Goal: Information Seeking & Learning: Check status

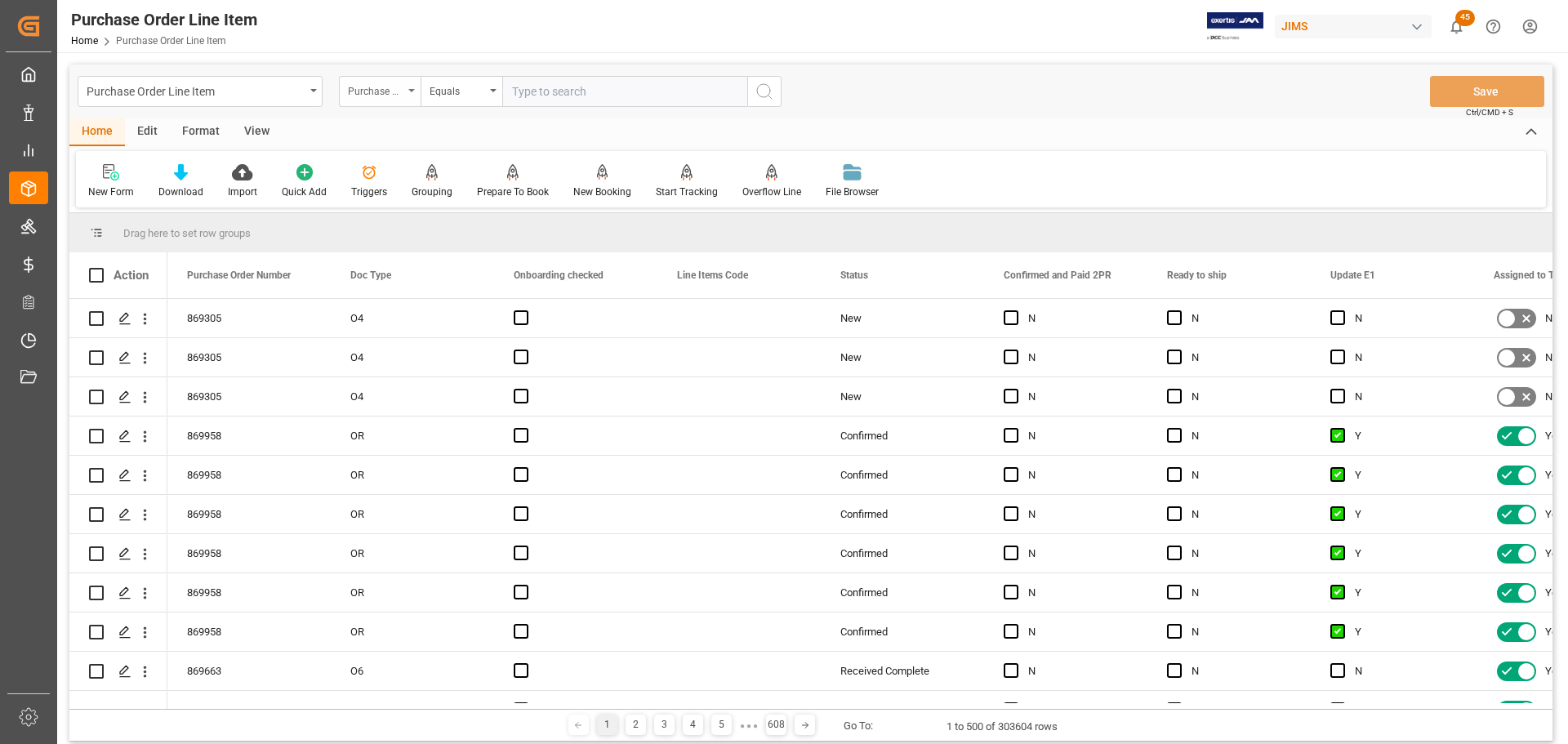
click at [387, 96] on div "Purchase Order Number" at bounding box center [376, 89] width 56 height 19
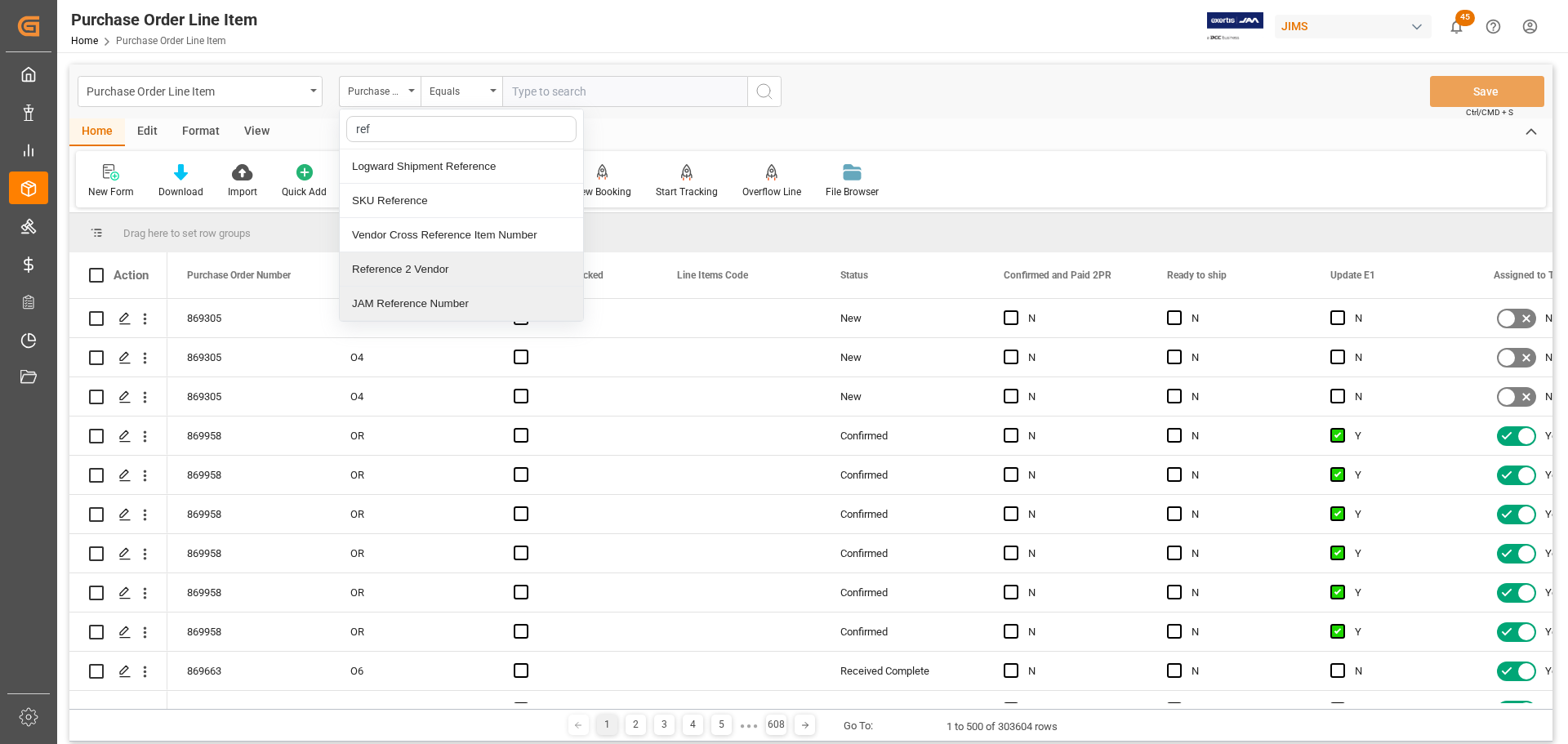
click at [404, 271] on div "Reference 2 Vendor" at bounding box center [461, 269] width 243 height 34
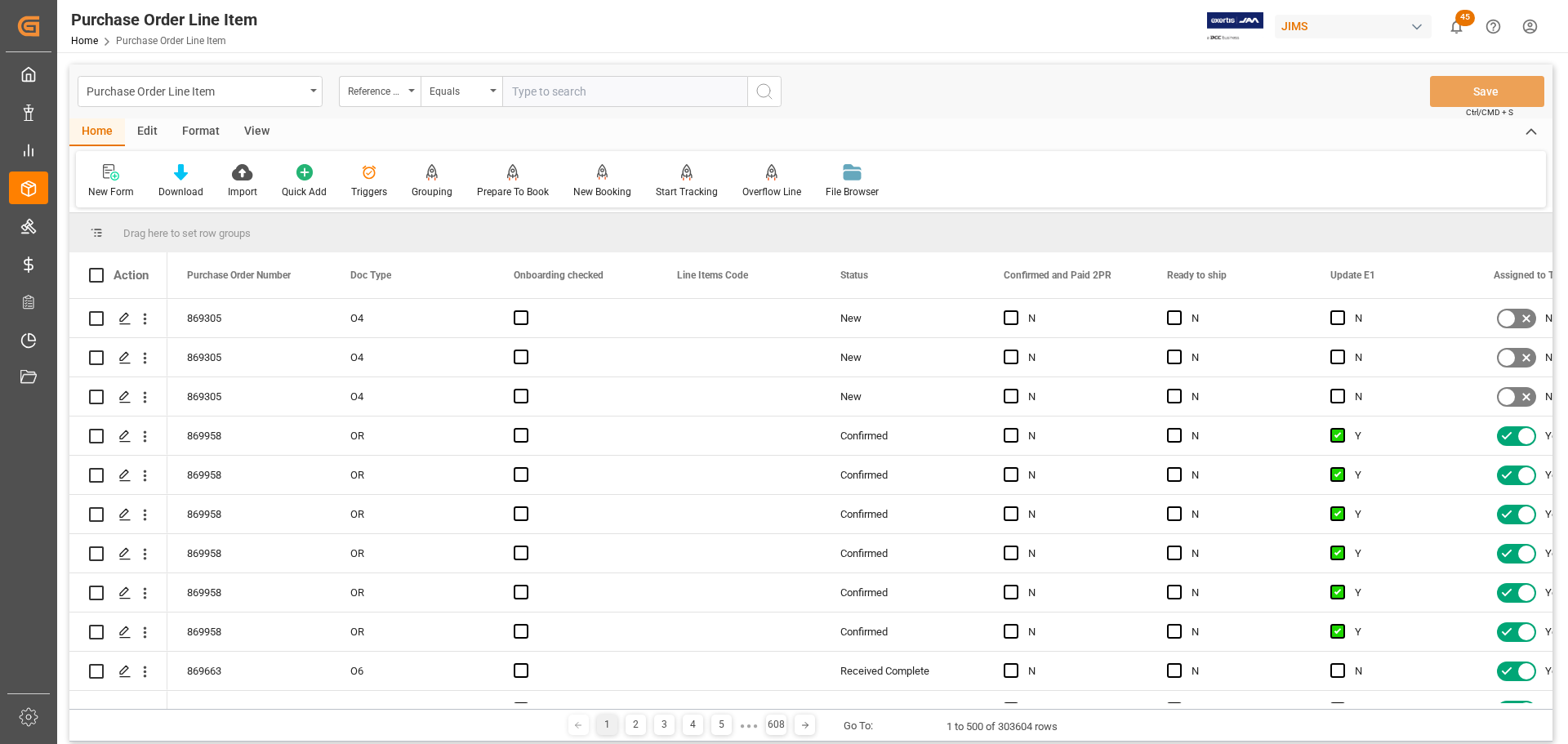
click at [571, 88] on input "text" at bounding box center [624, 92] width 245 height 31
paste input "77-11440-[GEOGRAPHIC_DATA]"
type input "77-11440-[GEOGRAPHIC_DATA]"
click at [771, 92] on icon "search button" at bounding box center [764, 92] width 20 height 20
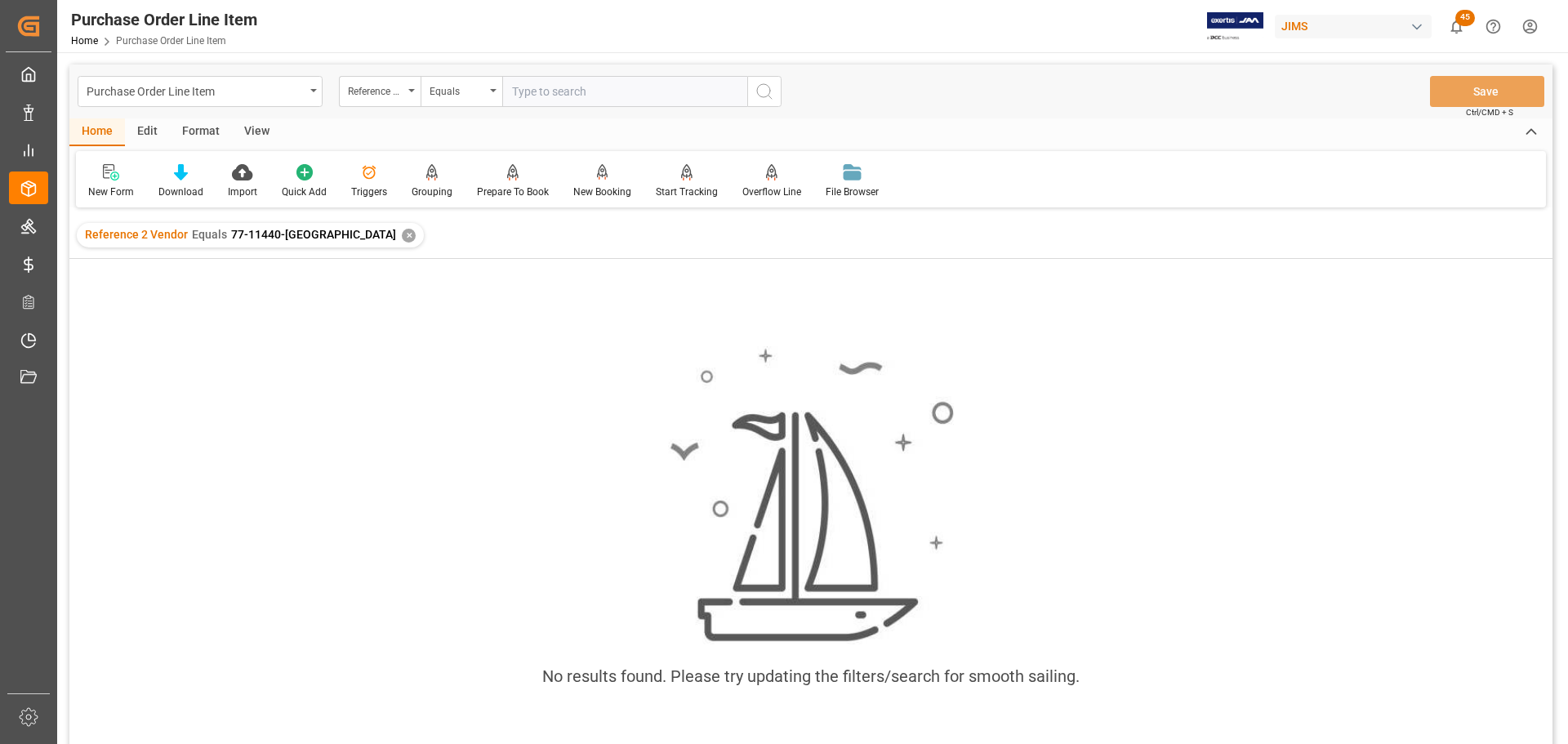
click at [402, 236] on div "✕" at bounding box center [408, 235] width 13 height 13
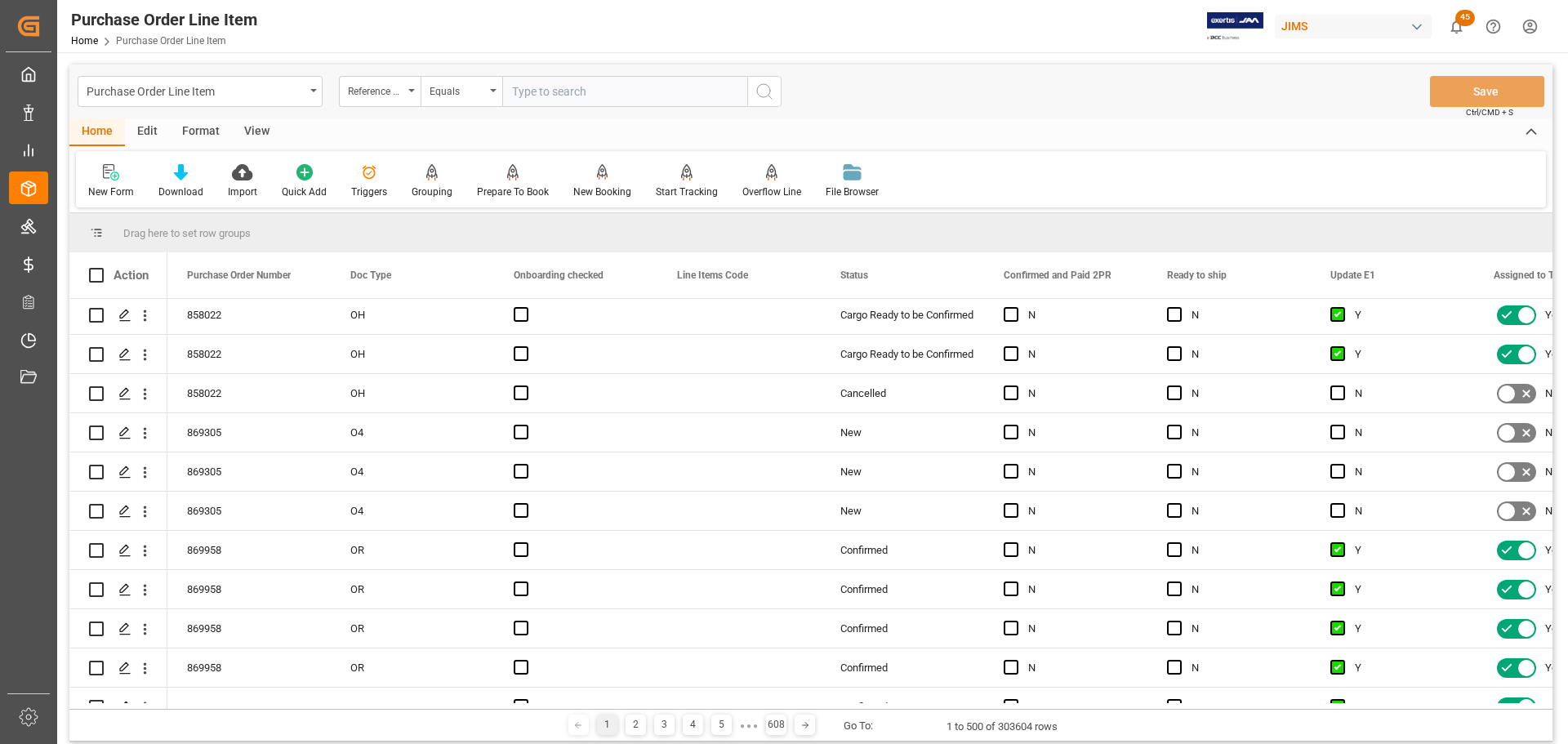
scroll to position [82, 0]
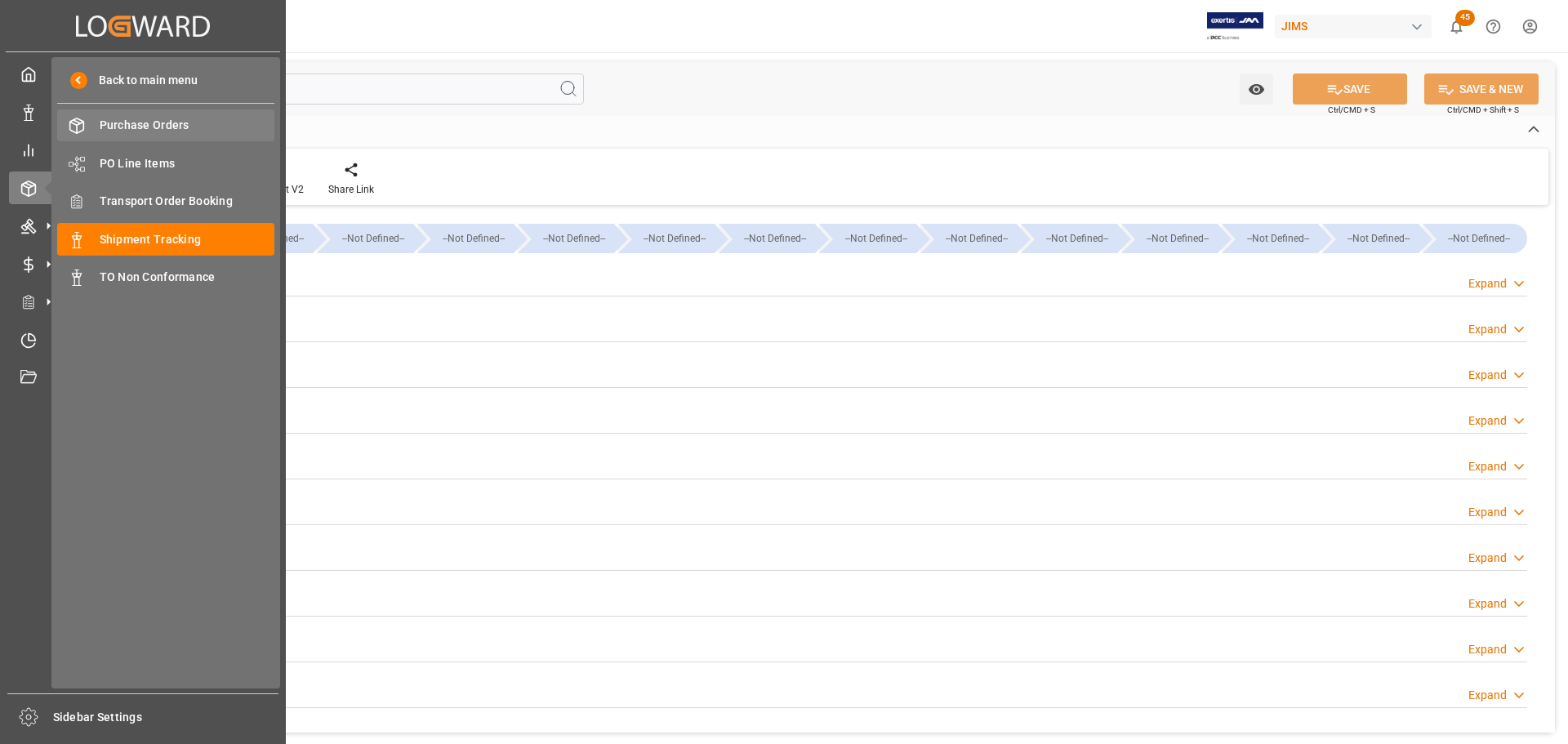
click at [137, 123] on span "Purchase Orders" at bounding box center [187, 125] width 176 height 17
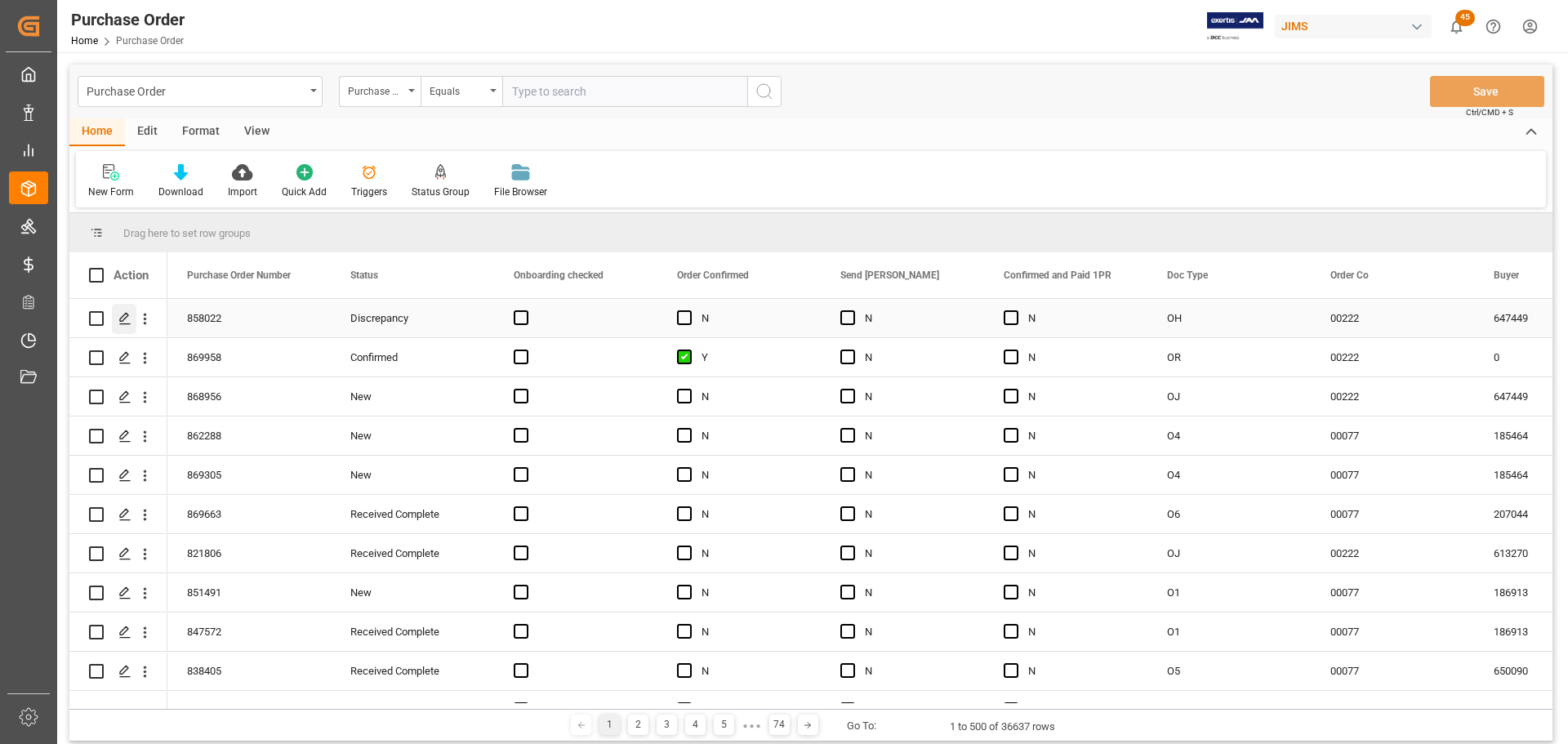
click at [125, 318] on icon "Press SPACE to select this row." at bounding box center [125, 319] width 13 height 13
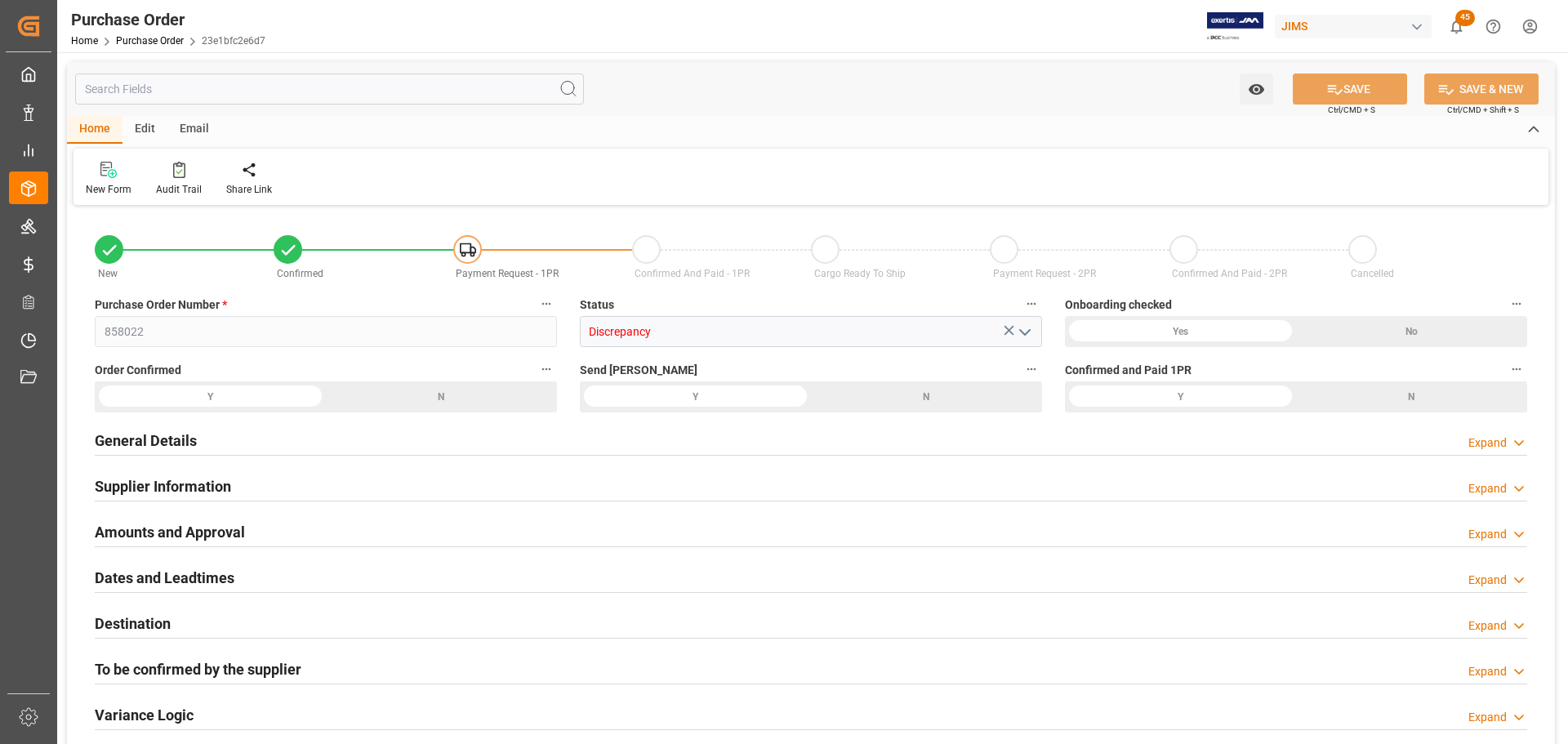
type input "14-07-2025 22:45"
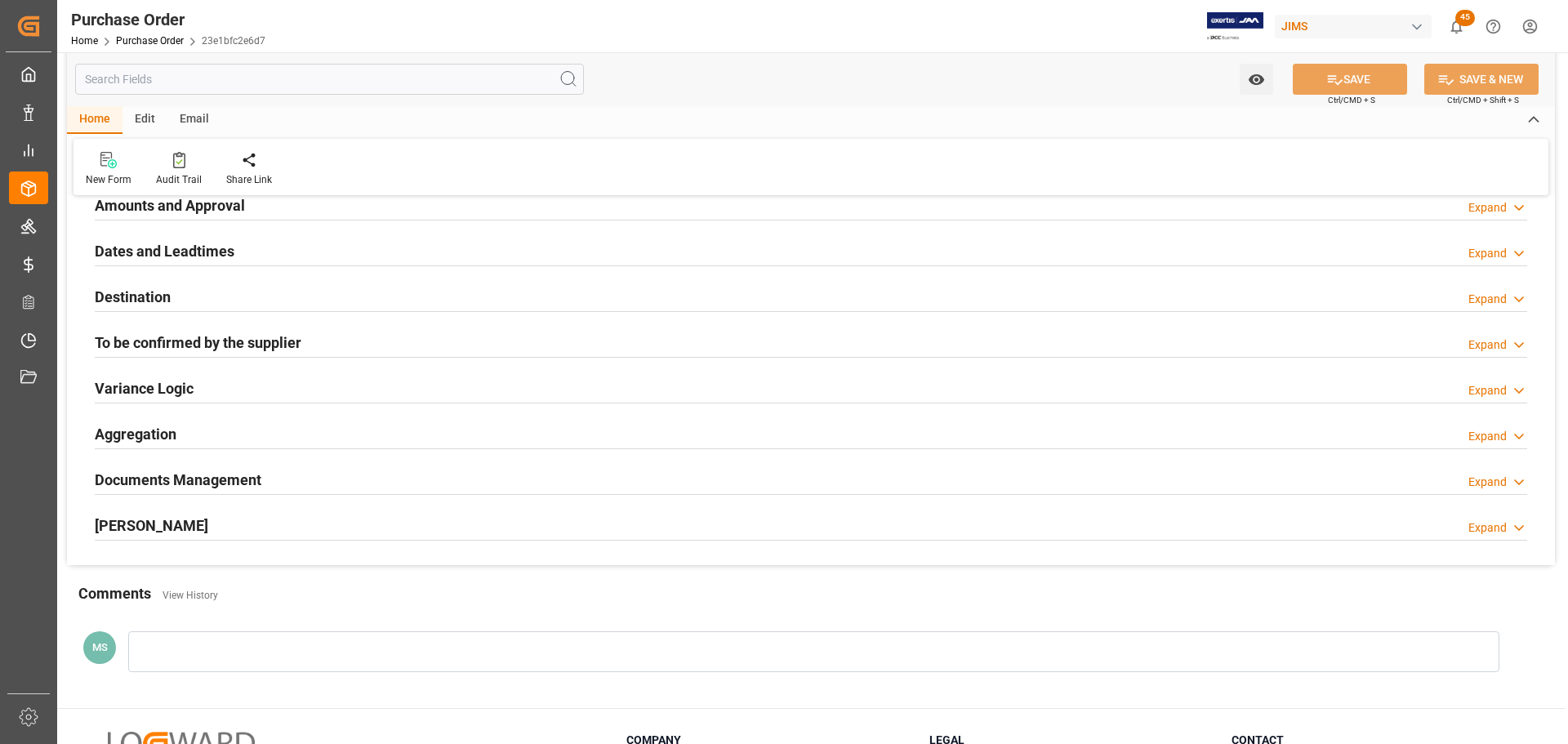
scroll to position [408, 0]
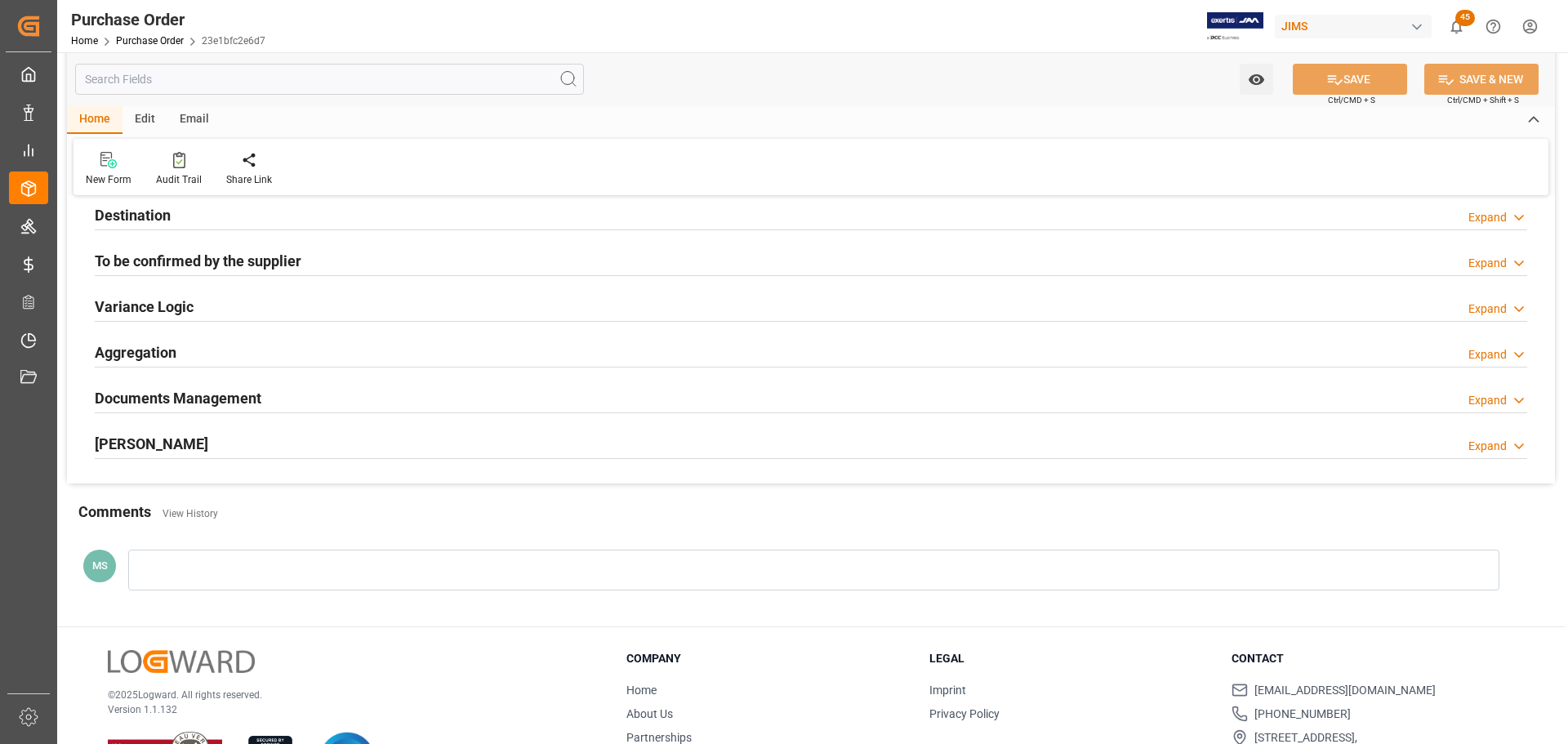
click at [278, 448] on div "EDI Milestones Expand" at bounding box center [811, 442] width 1433 height 31
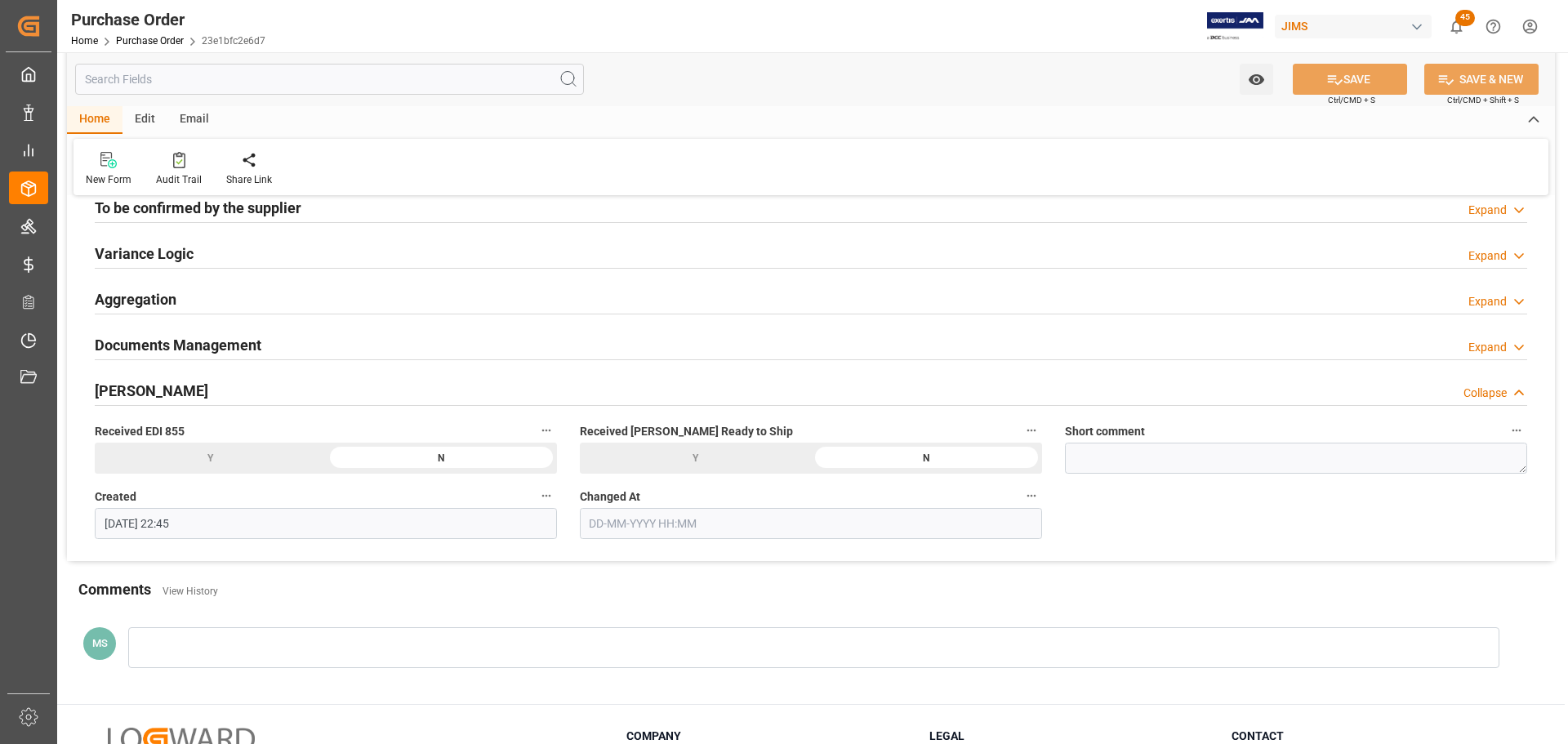
scroll to position [490, 0]
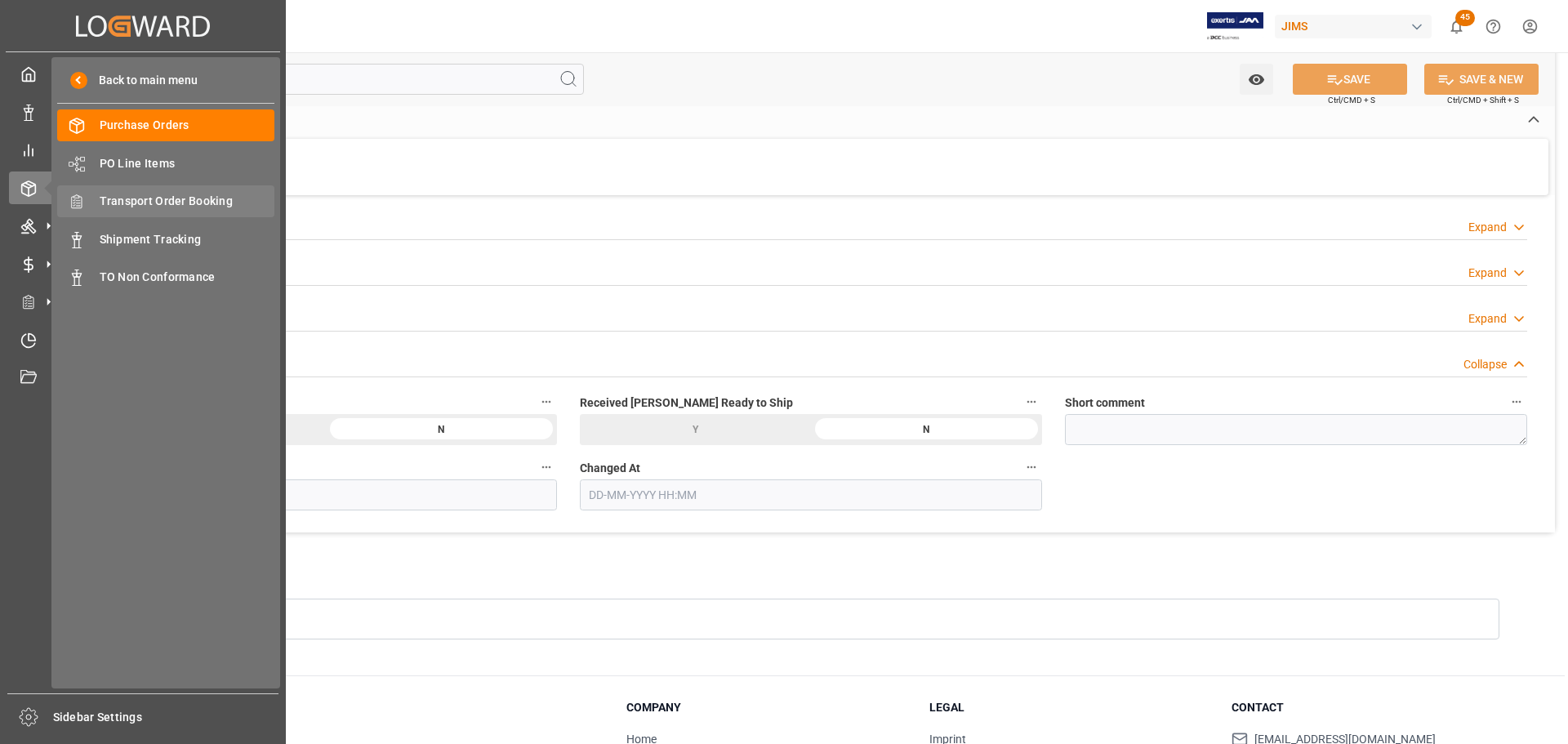
click at [169, 189] on div "Transport Order Booking Transport Order Booking" at bounding box center [166, 202] width 217 height 32
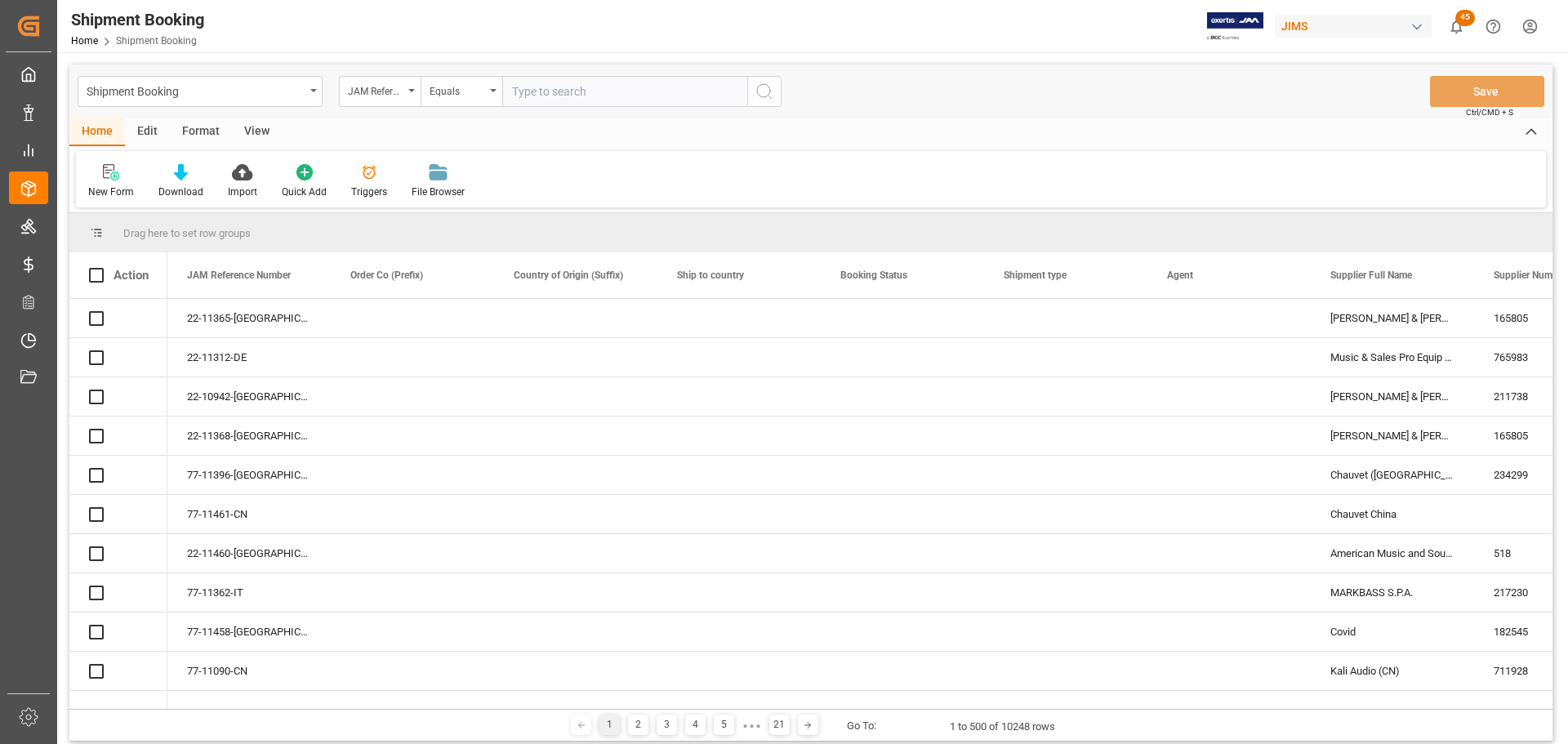
click at [589, 95] on input "text" at bounding box center [624, 92] width 245 height 31
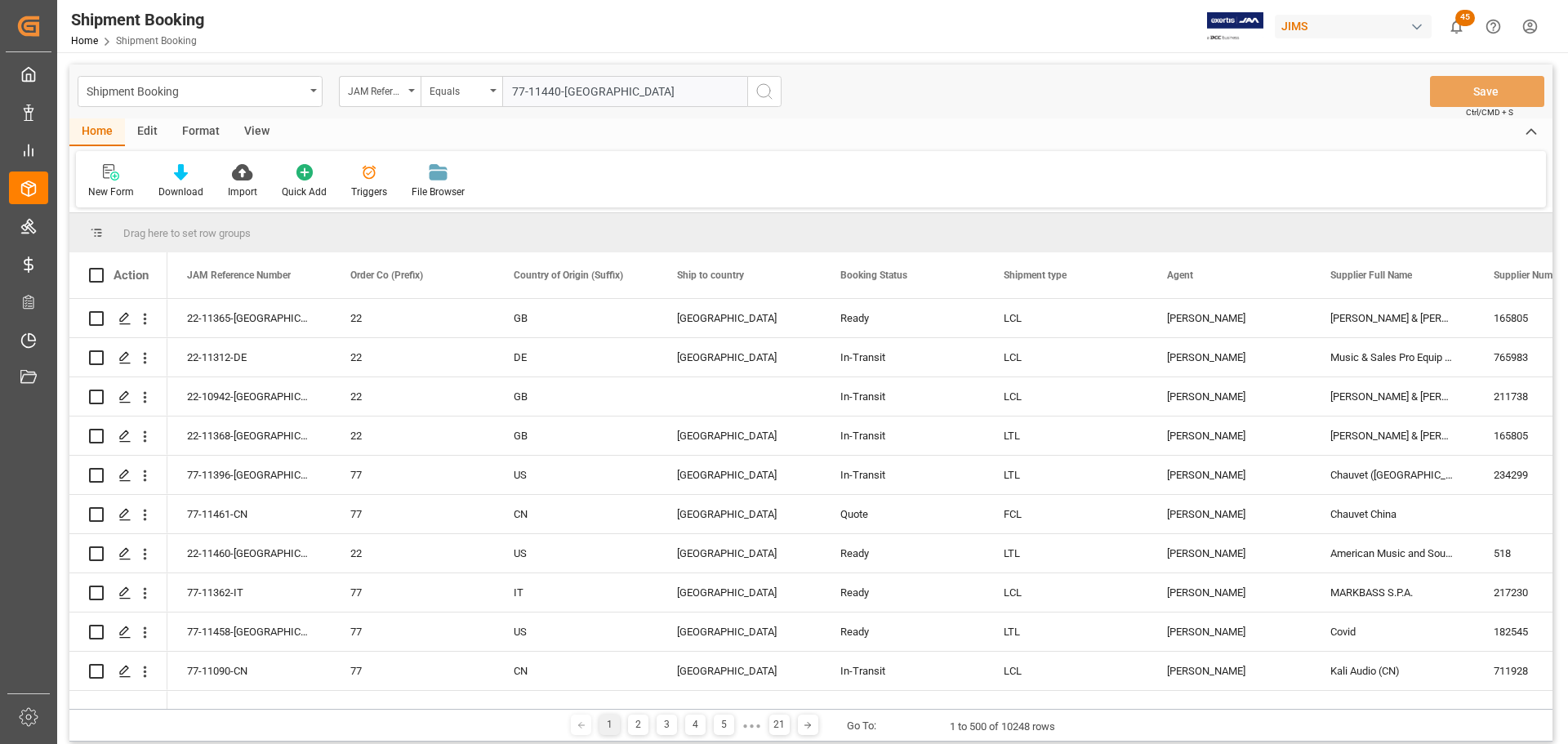
type input "77-11440-[GEOGRAPHIC_DATA]"
click at [752, 92] on button "search button" at bounding box center [764, 92] width 34 height 31
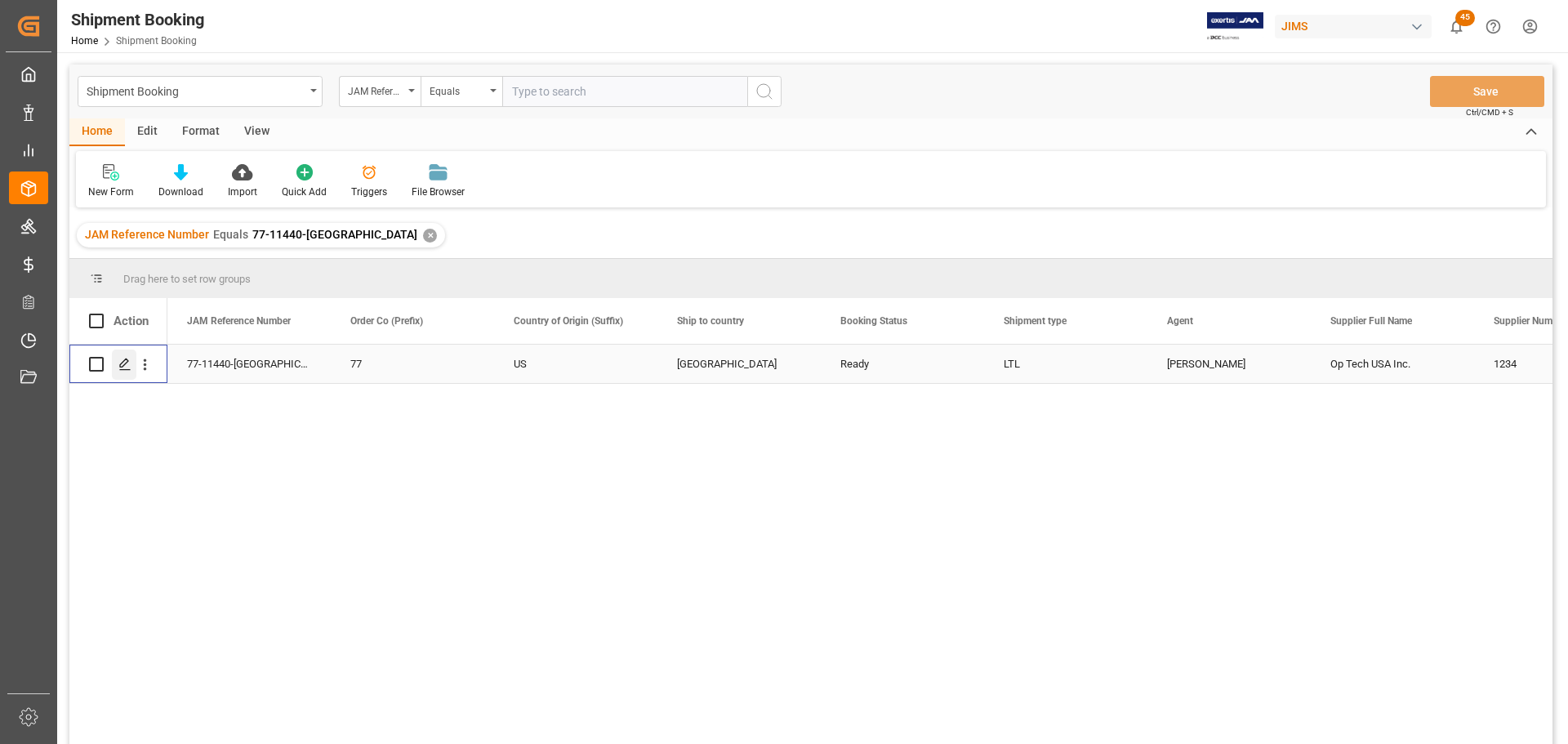
click at [120, 355] on div "Press SPACE to select this row." at bounding box center [124, 365] width 24 height 31
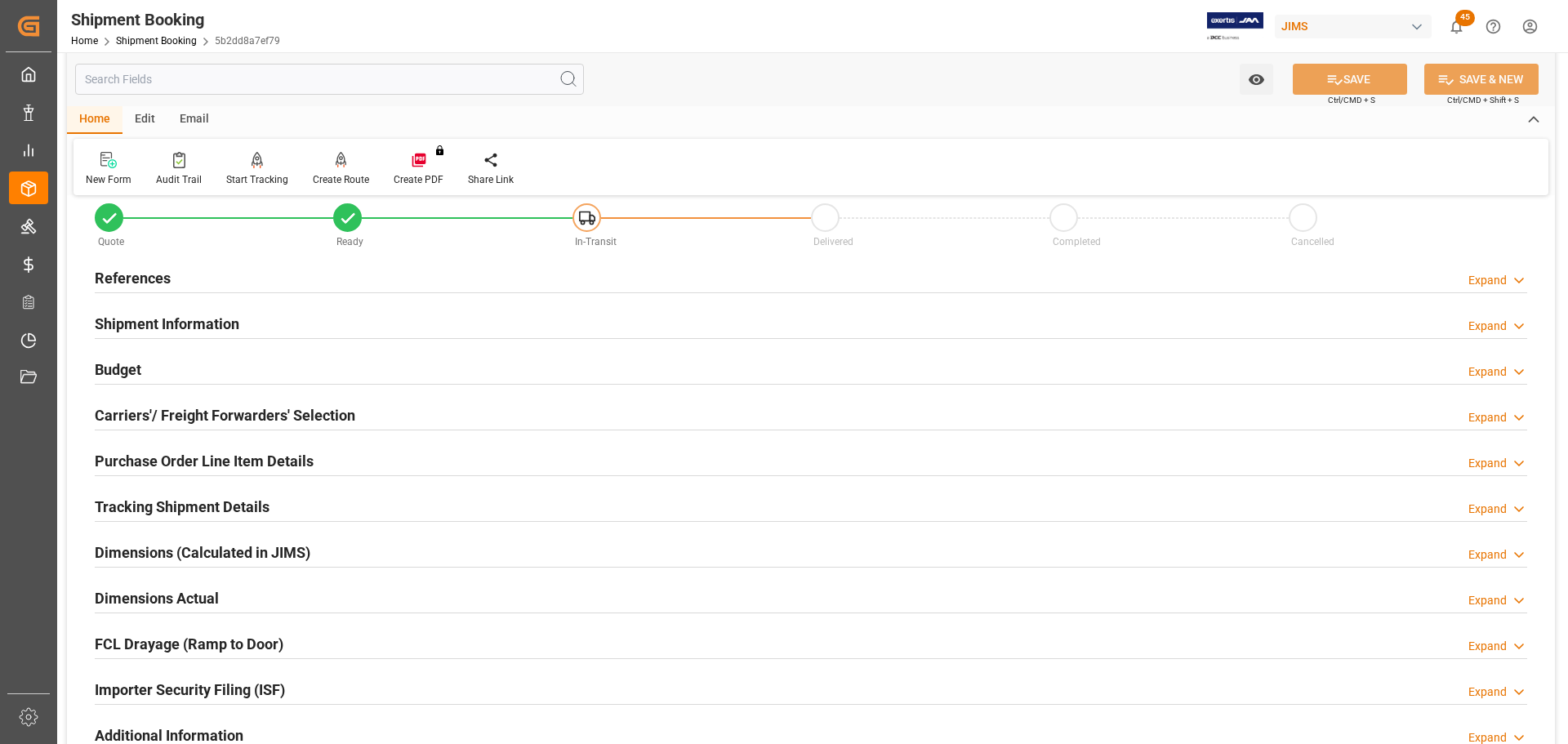
scroll to position [82, 0]
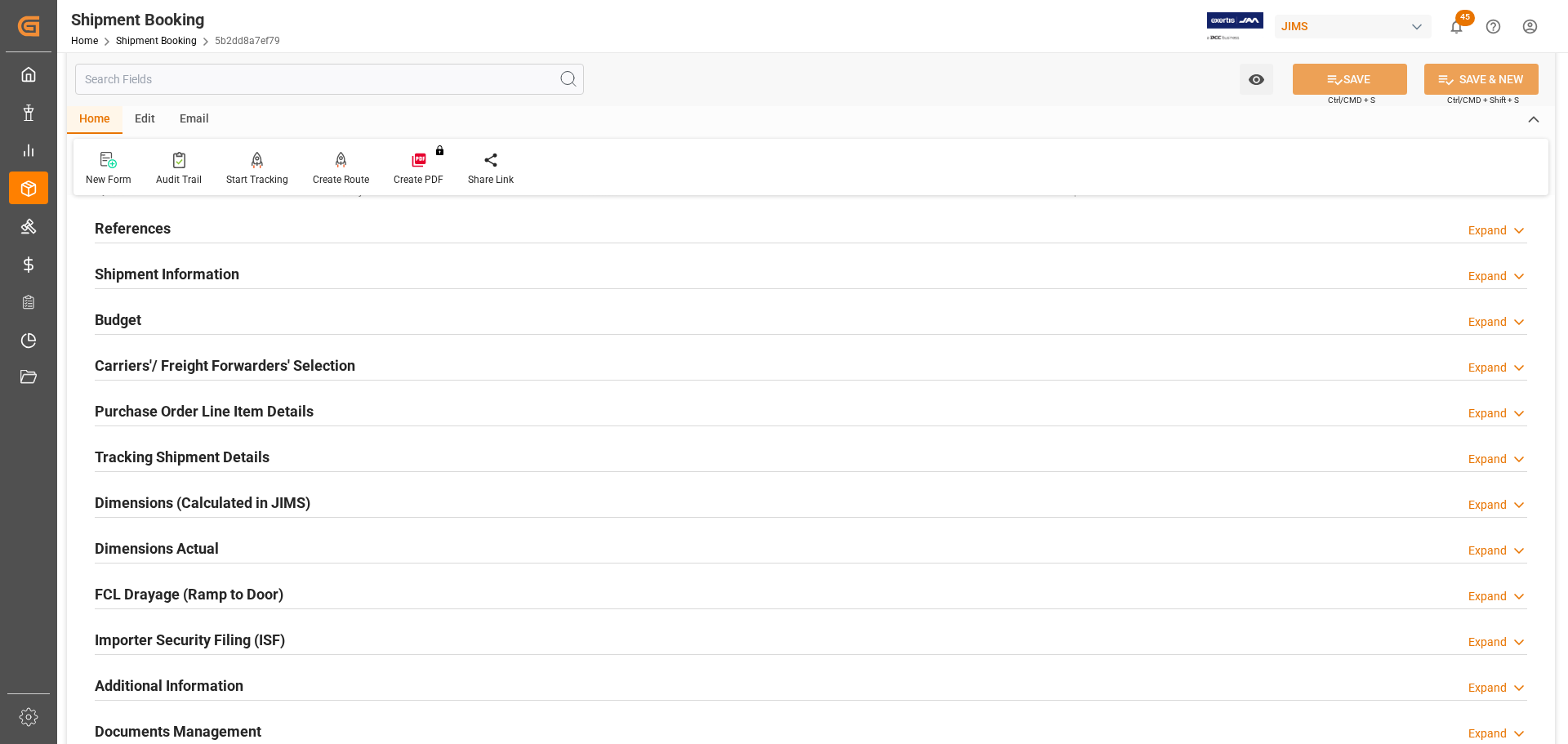
click at [151, 328] on div "Budget Expand" at bounding box center [811, 319] width 1433 height 31
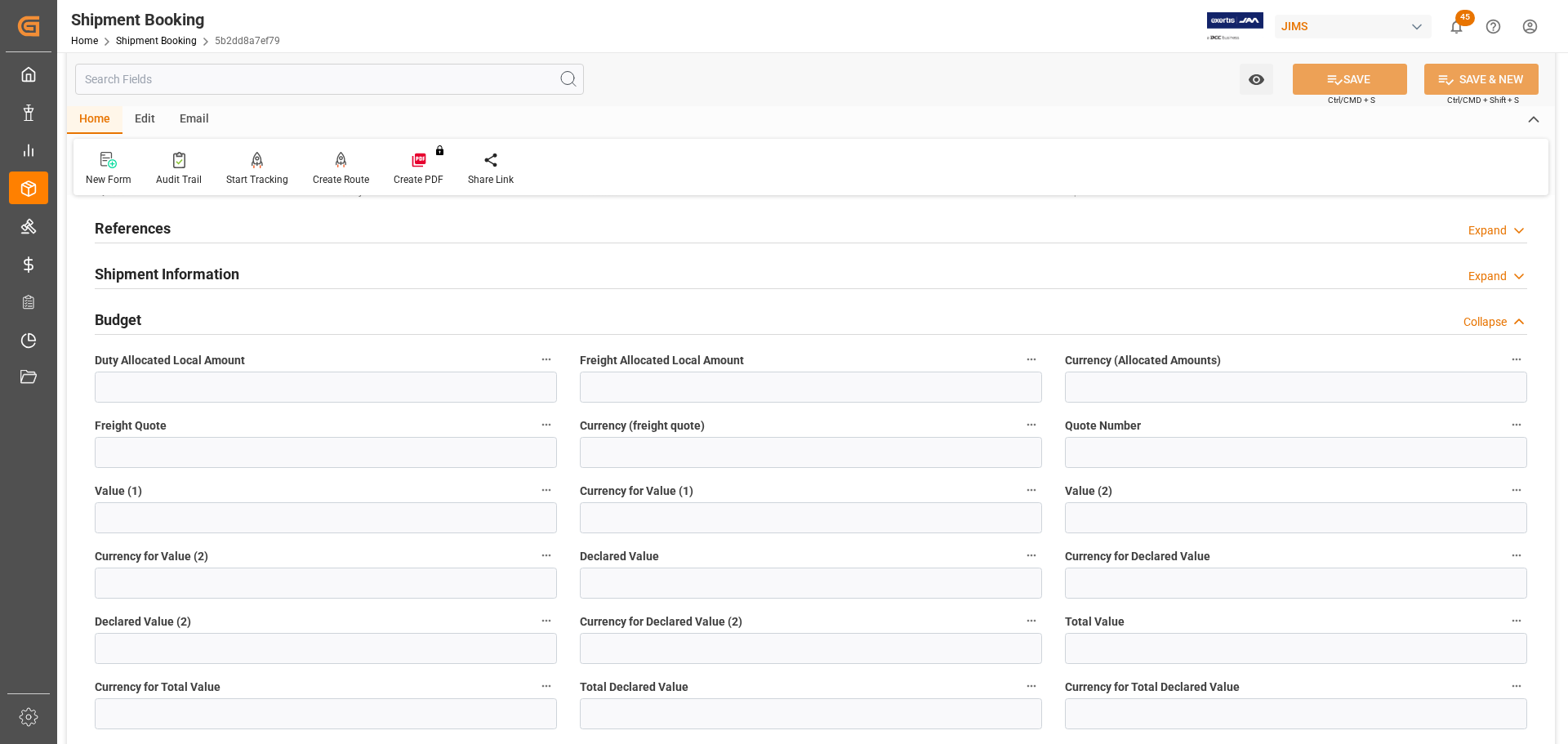
click at [151, 328] on div "Budget Collapse" at bounding box center [811, 319] width 1433 height 31
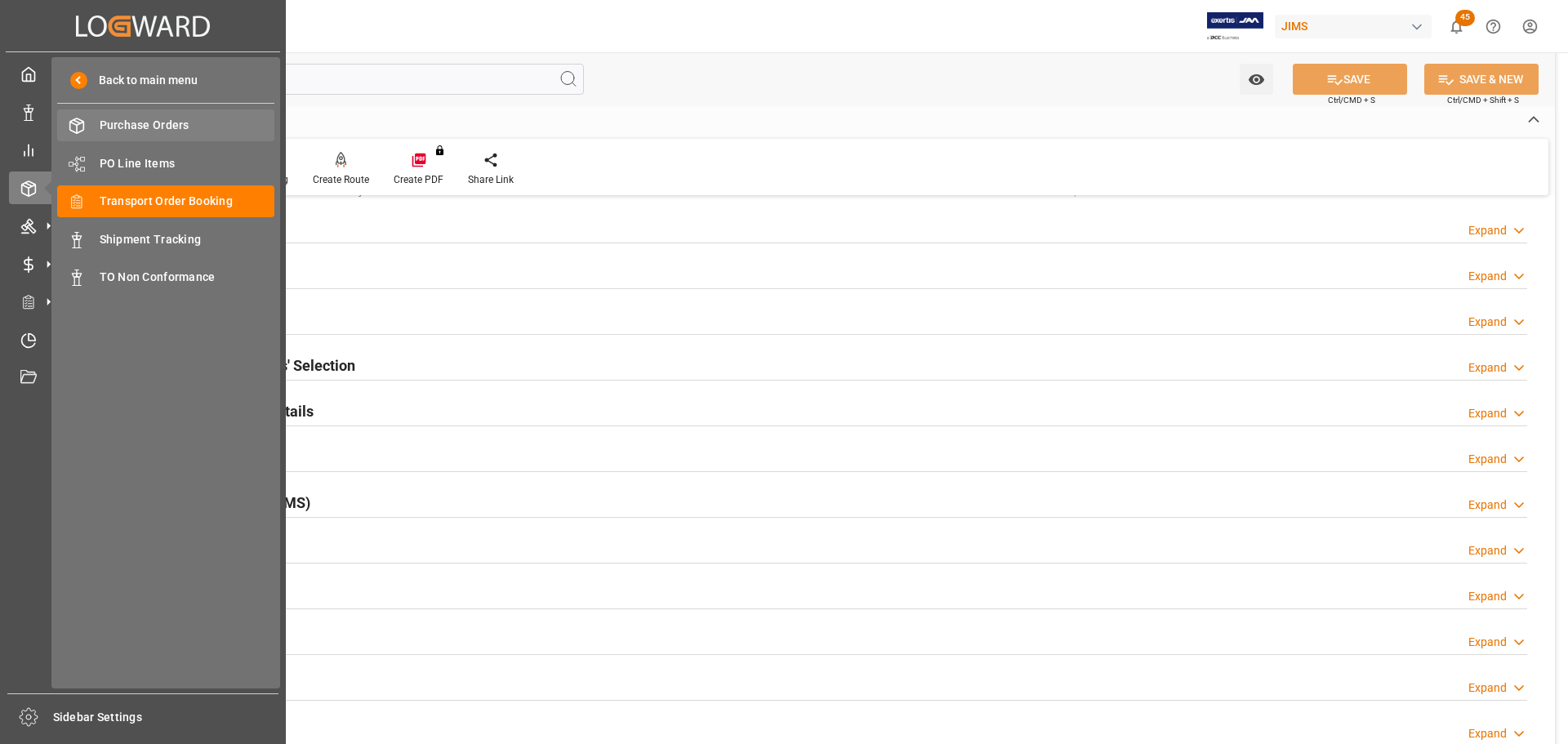
click at [164, 120] on span "Purchase Orders" at bounding box center [187, 125] width 176 height 17
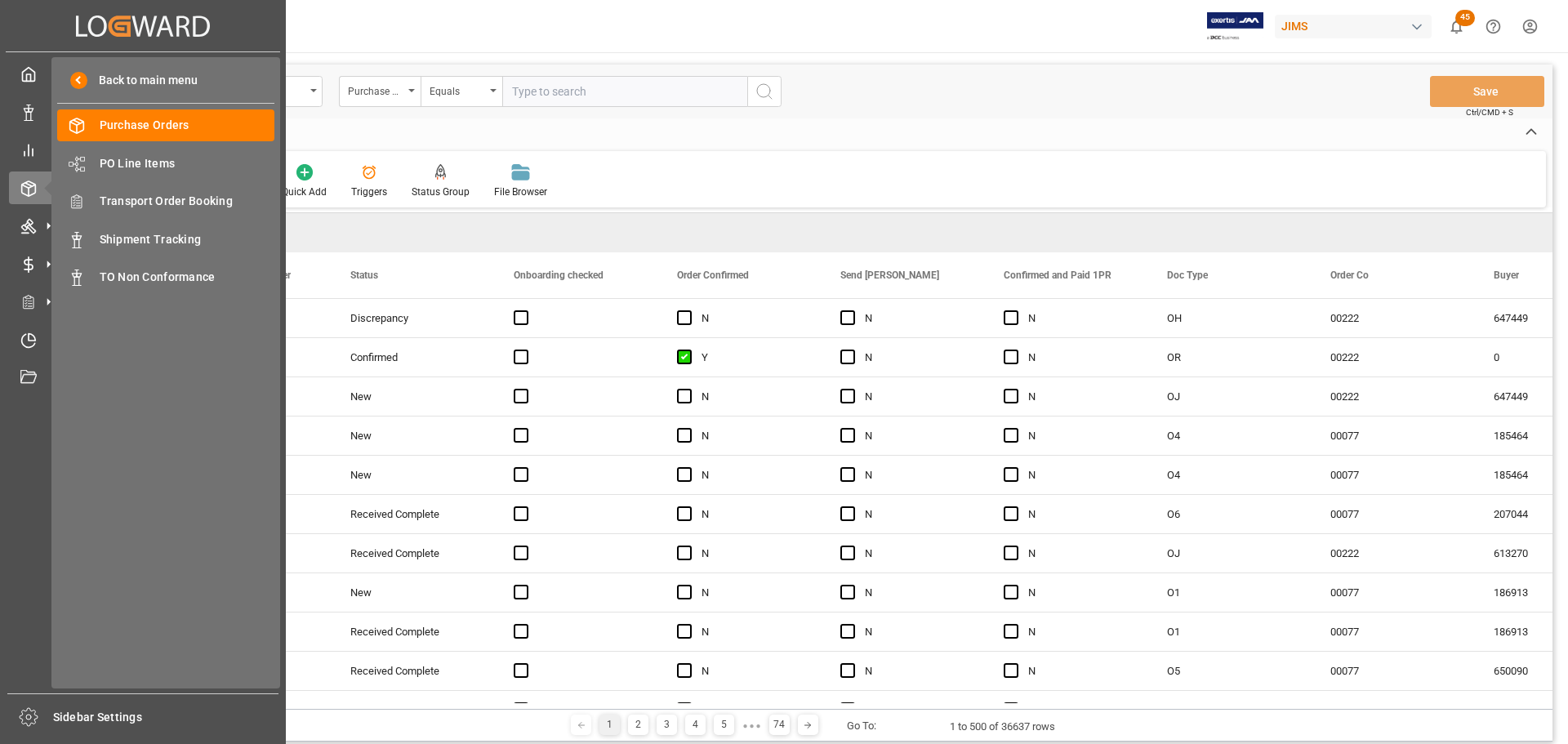
click at [597, 94] on input "text" at bounding box center [624, 92] width 245 height 31
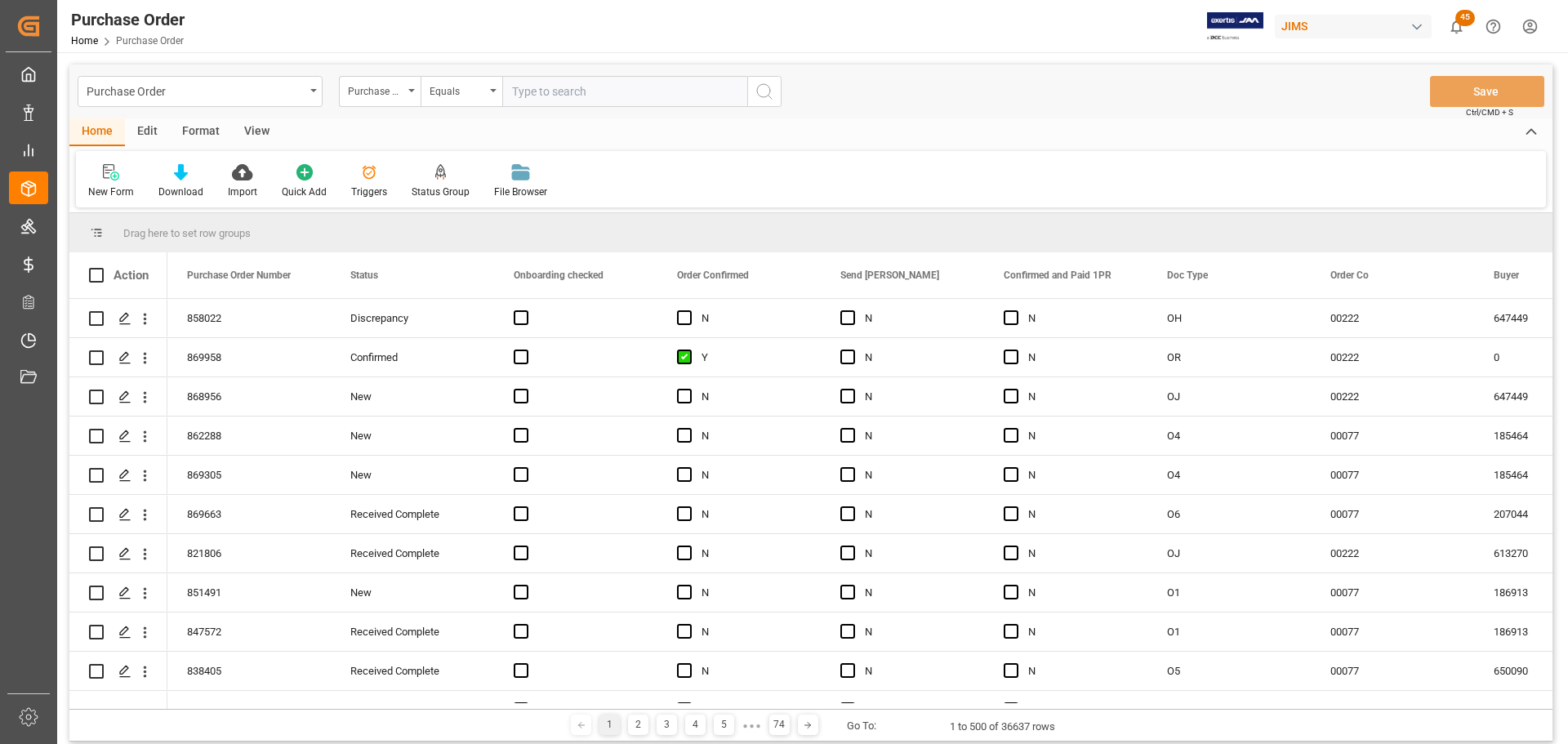
paste input "869124"
type input "869124"
click at [784, 89] on div "Purchase Order Purchase Order Number Equals 869124 Save Ctrl/CMD + S" at bounding box center [810, 92] width 1483 height 54
click at [770, 91] on circle "search button" at bounding box center [763, 91] width 13 height 13
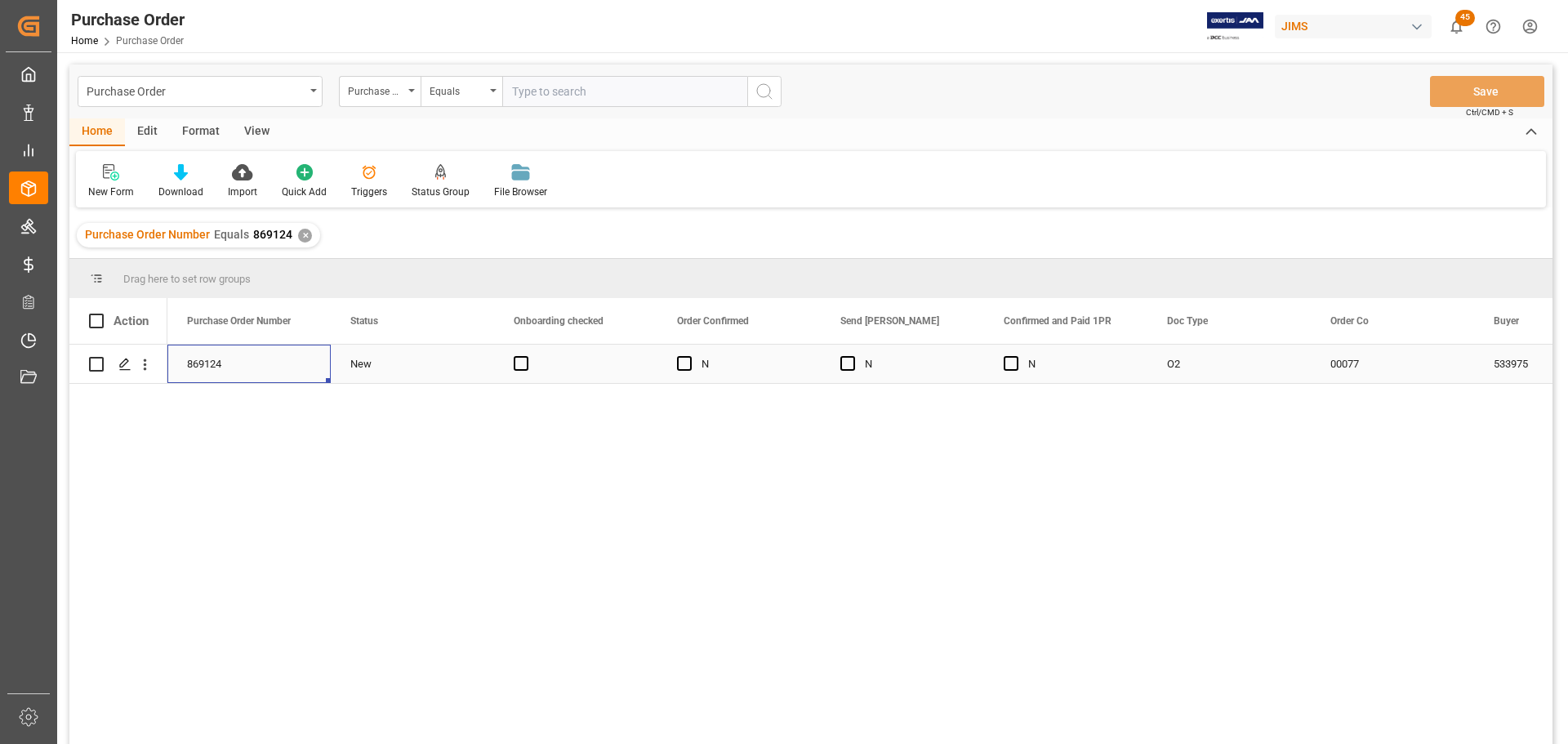
click at [218, 372] on div "869124" at bounding box center [249, 363] width 163 height 39
click at [219, 369] on div "869124" at bounding box center [249, 363] width 163 height 39
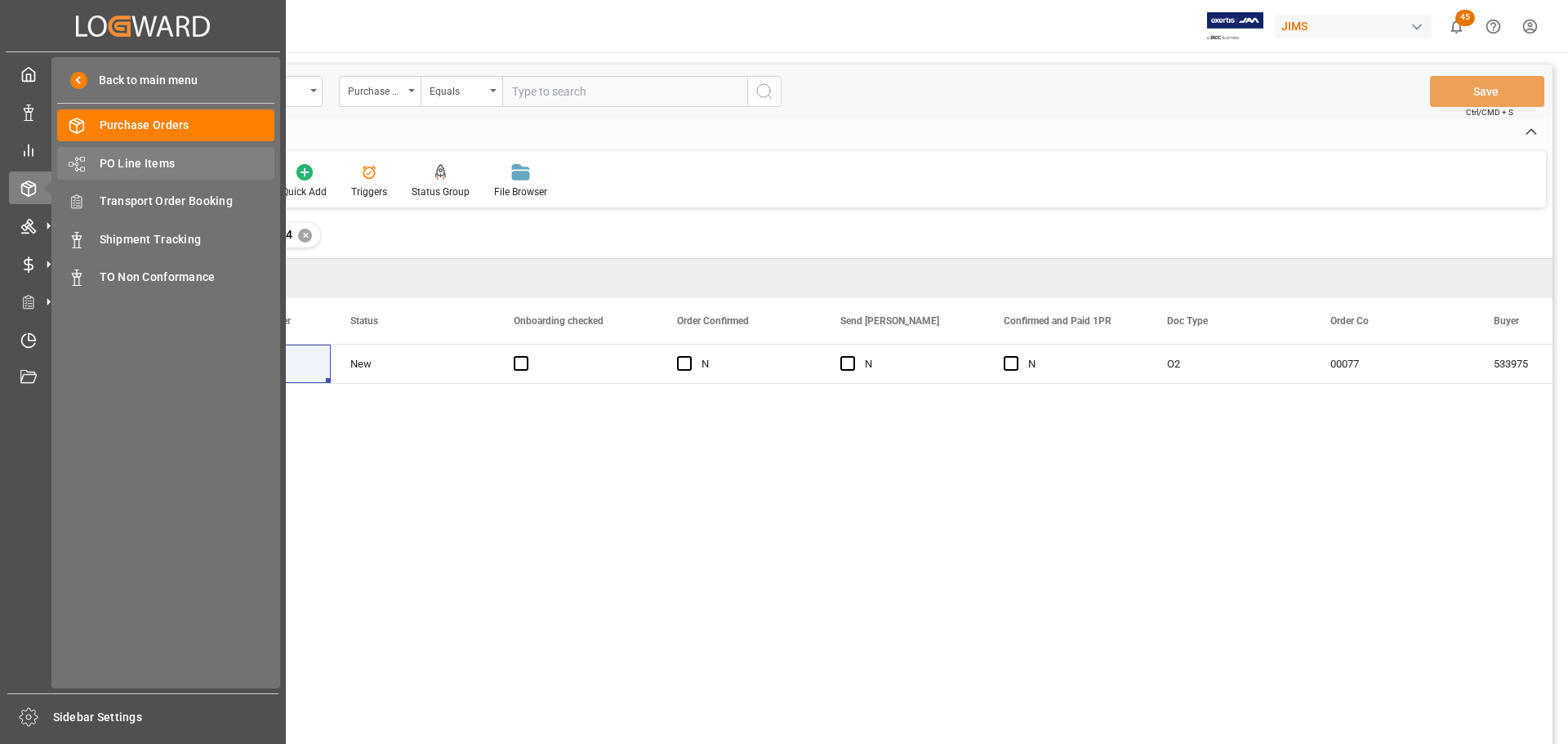
click at [159, 157] on span "PO Line Items" at bounding box center [187, 163] width 176 height 17
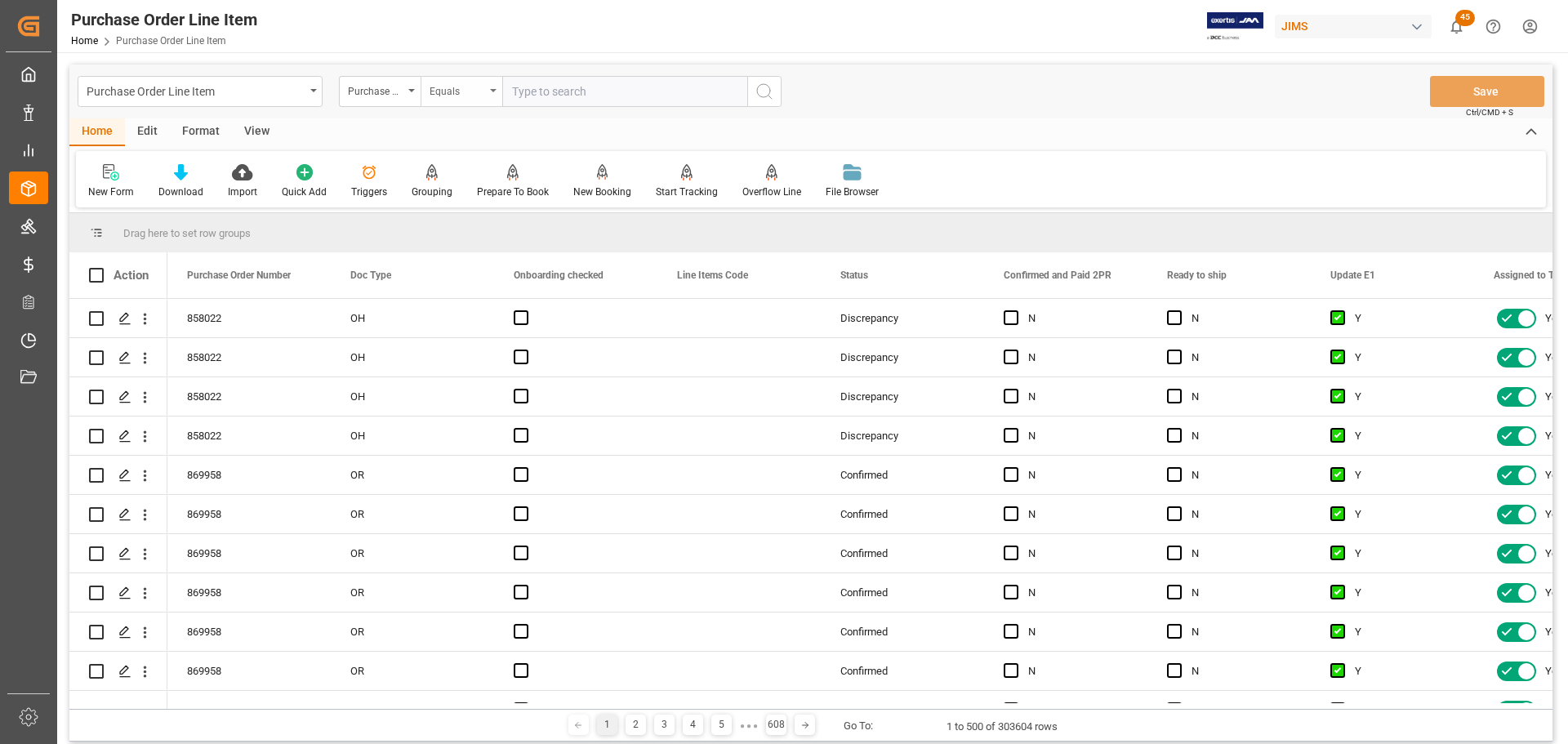
click at [560, 95] on input "text" at bounding box center [624, 92] width 245 height 31
paste input "870565"
type input "870565"
click at [767, 94] on icon "search button" at bounding box center [764, 92] width 20 height 20
